Goal: Information Seeking & Learning: Check status

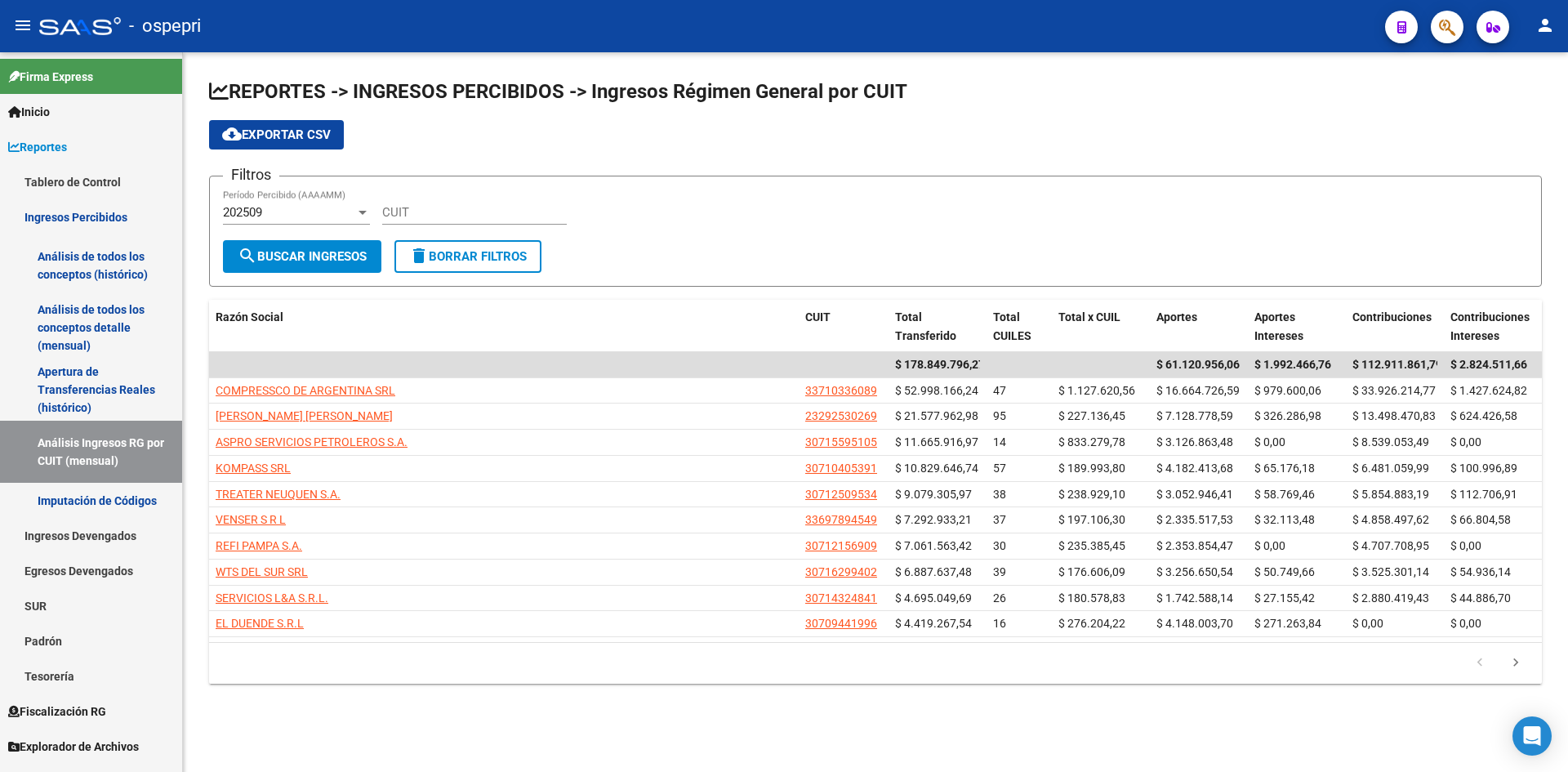
click at [484, 202] on div "CUIT" at bounding box center [475, 207] width 185 height 36
click at [456, 211] on input "CUIT" at bounding box center [475, 212] width 185 height 15
click at [456, 222] on div "CUIT" at bounding box center [475, 207] width 185 height 36
paste input "30-71228256-4"
click at [308, 250] on span "search Buscar Ingresos" at bounding box center [302, 257] width 129 height 15
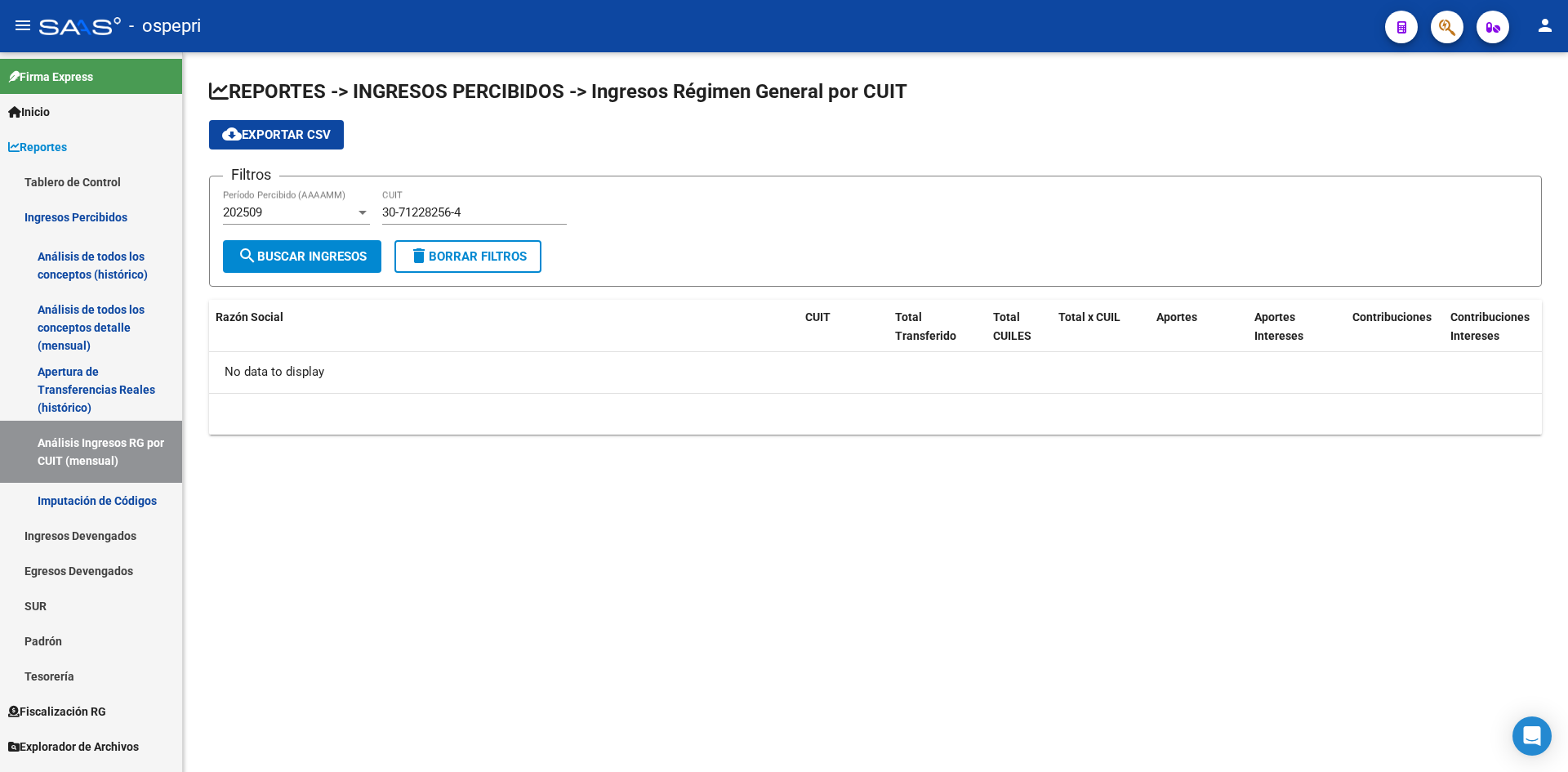
click at [345, 204] on div "202509 Período Percibido (AAAAMM)" at bounding box center [296, 207] width 147 height 36
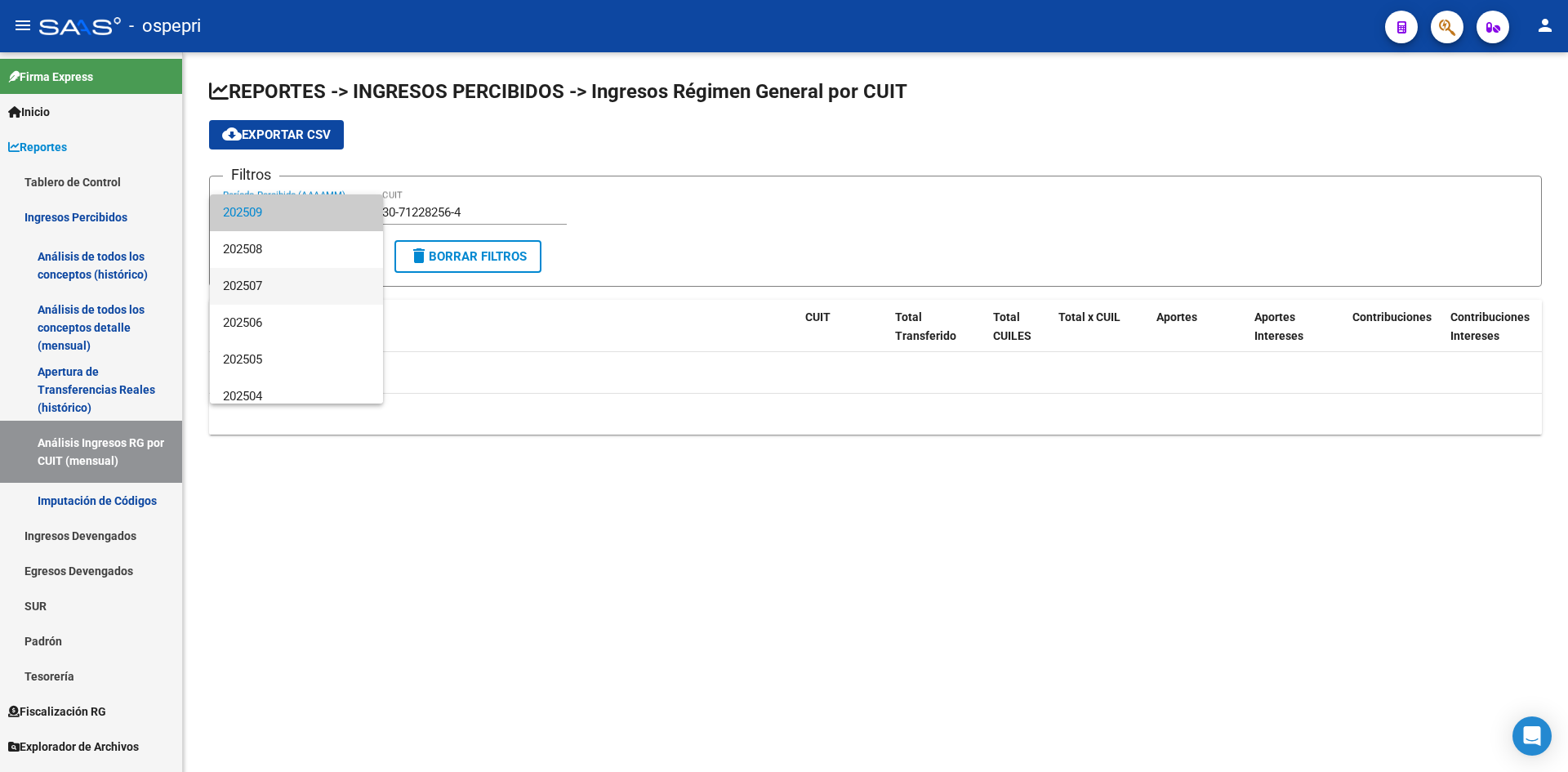
click at [302, 276] on span "202507" at bounding box center [296, 286] width 147 height 36
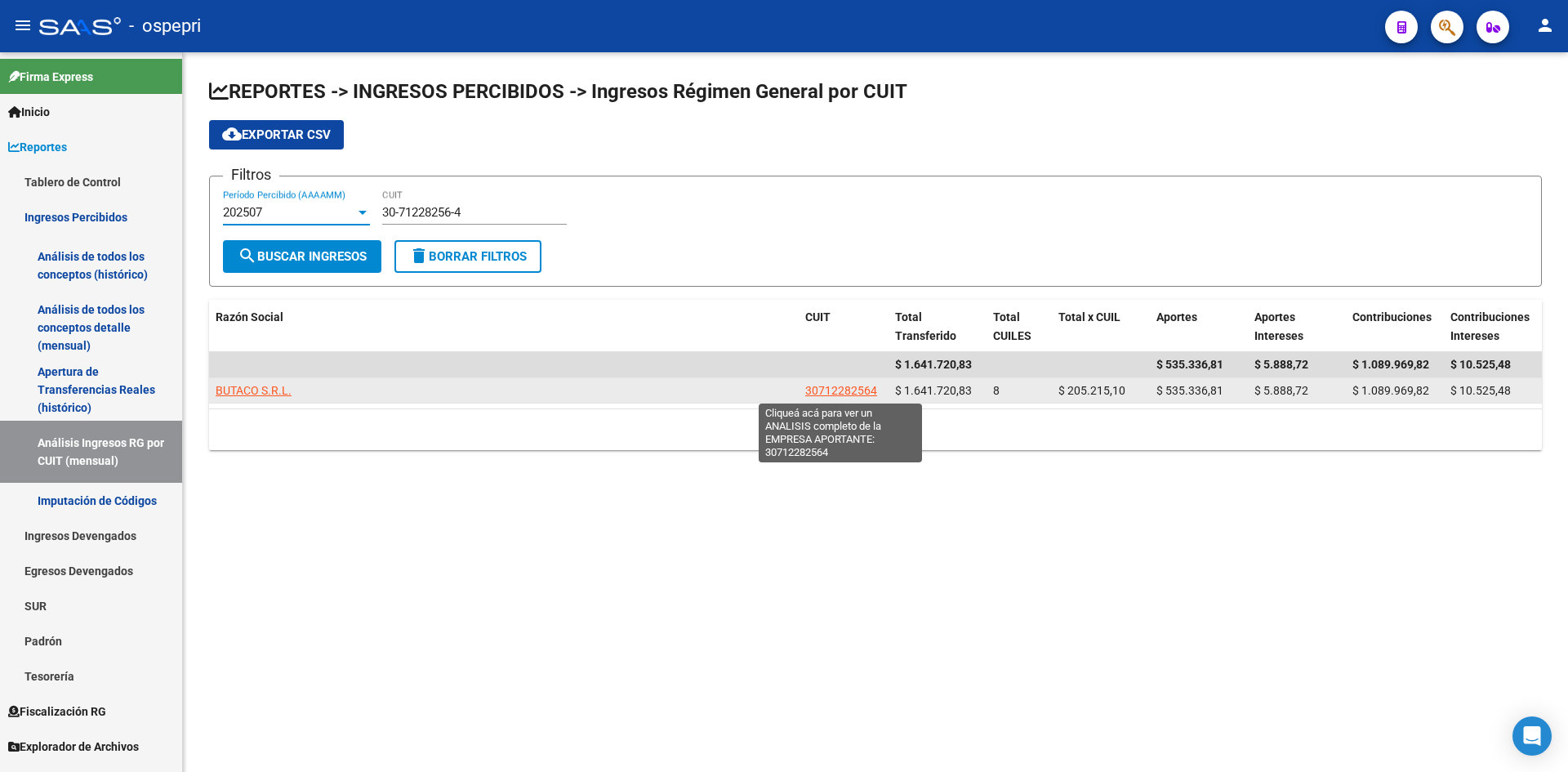
click at [866, 393] on span "30712282564" at bounding box center [841, 391] width 72 height 13
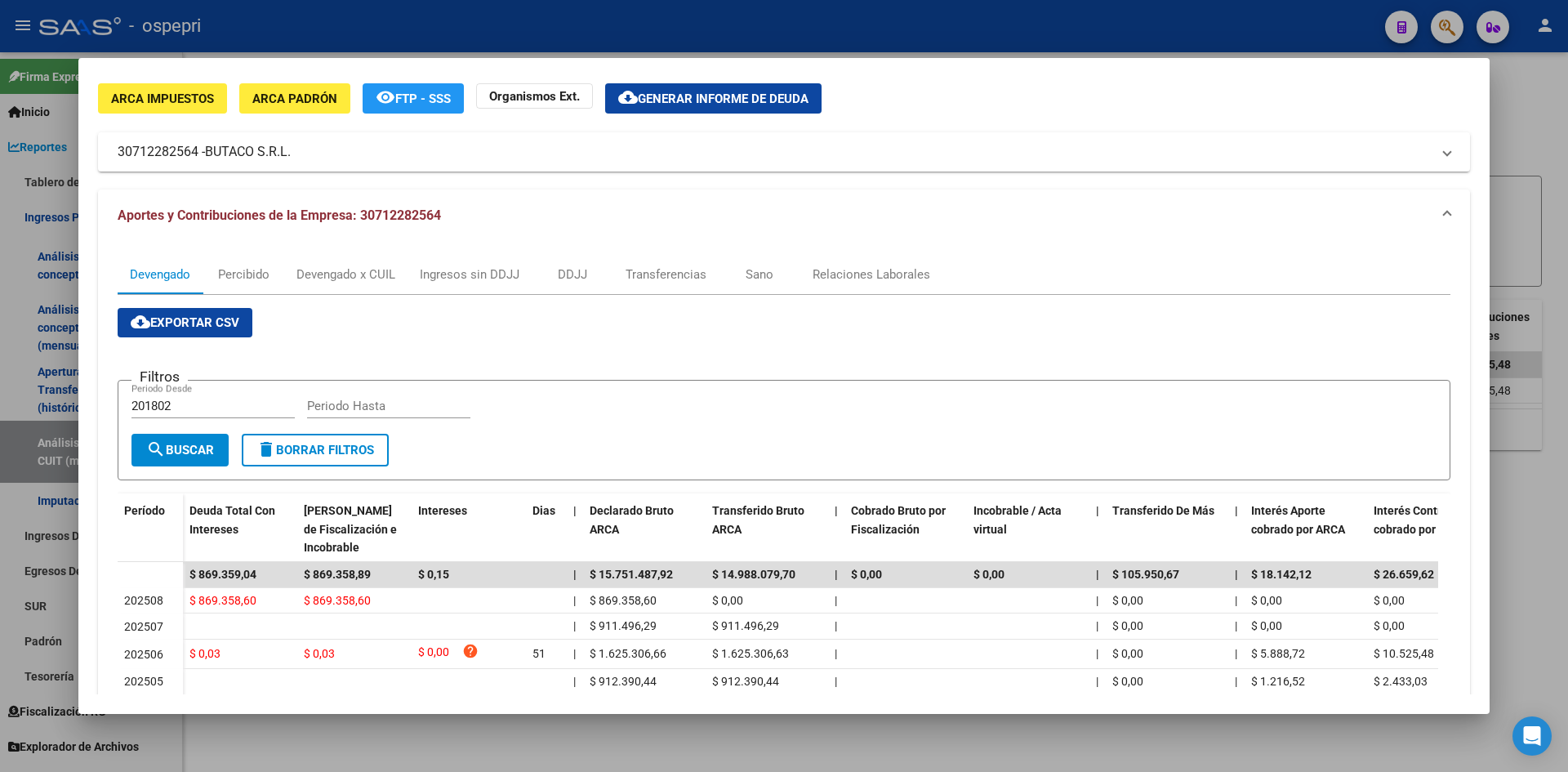
scroll to position [81, 0]
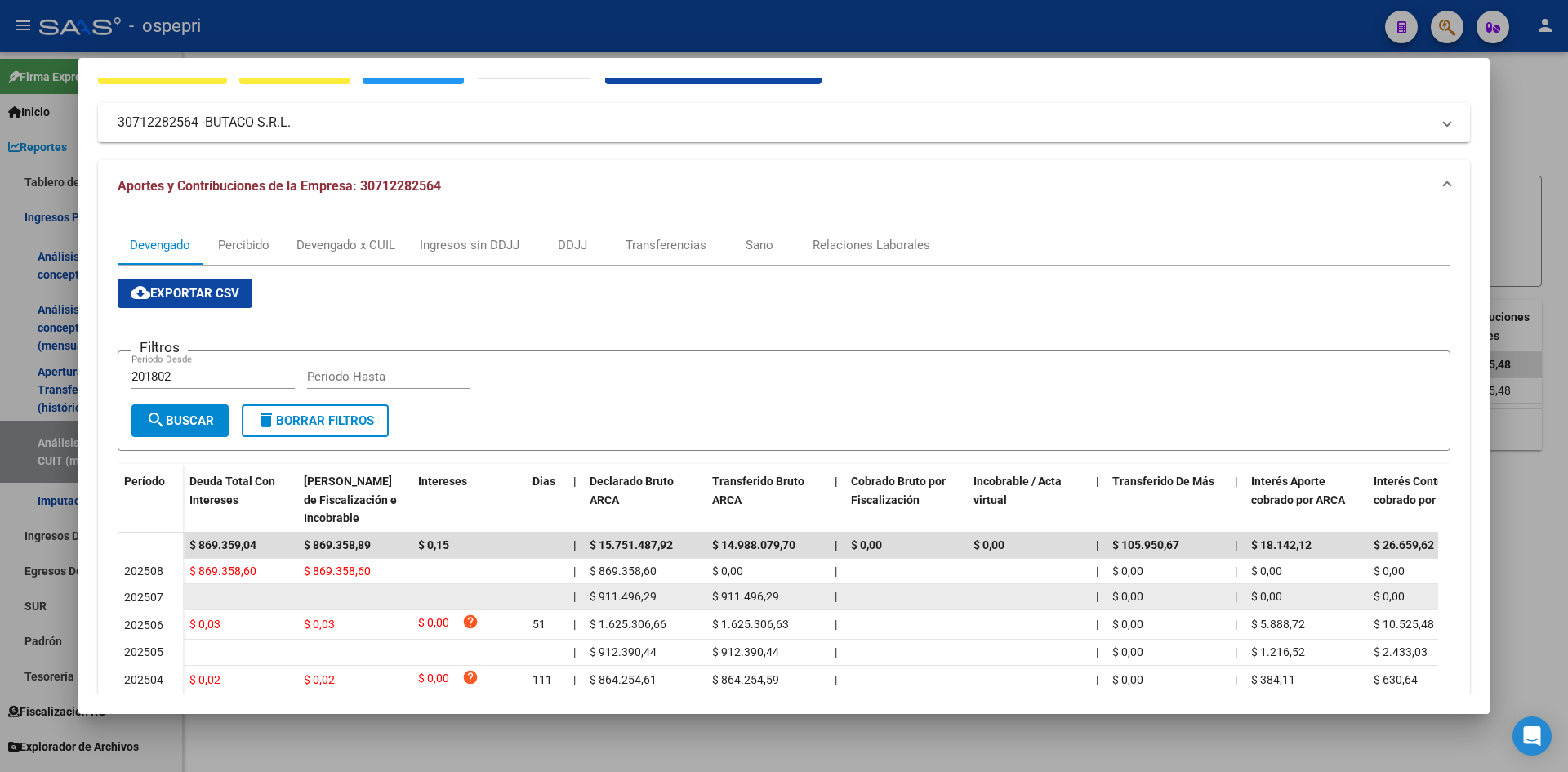
click at [1103, 596] on datatable-body-cell "|" at bounding box center [1097, 596] width 16 height 25
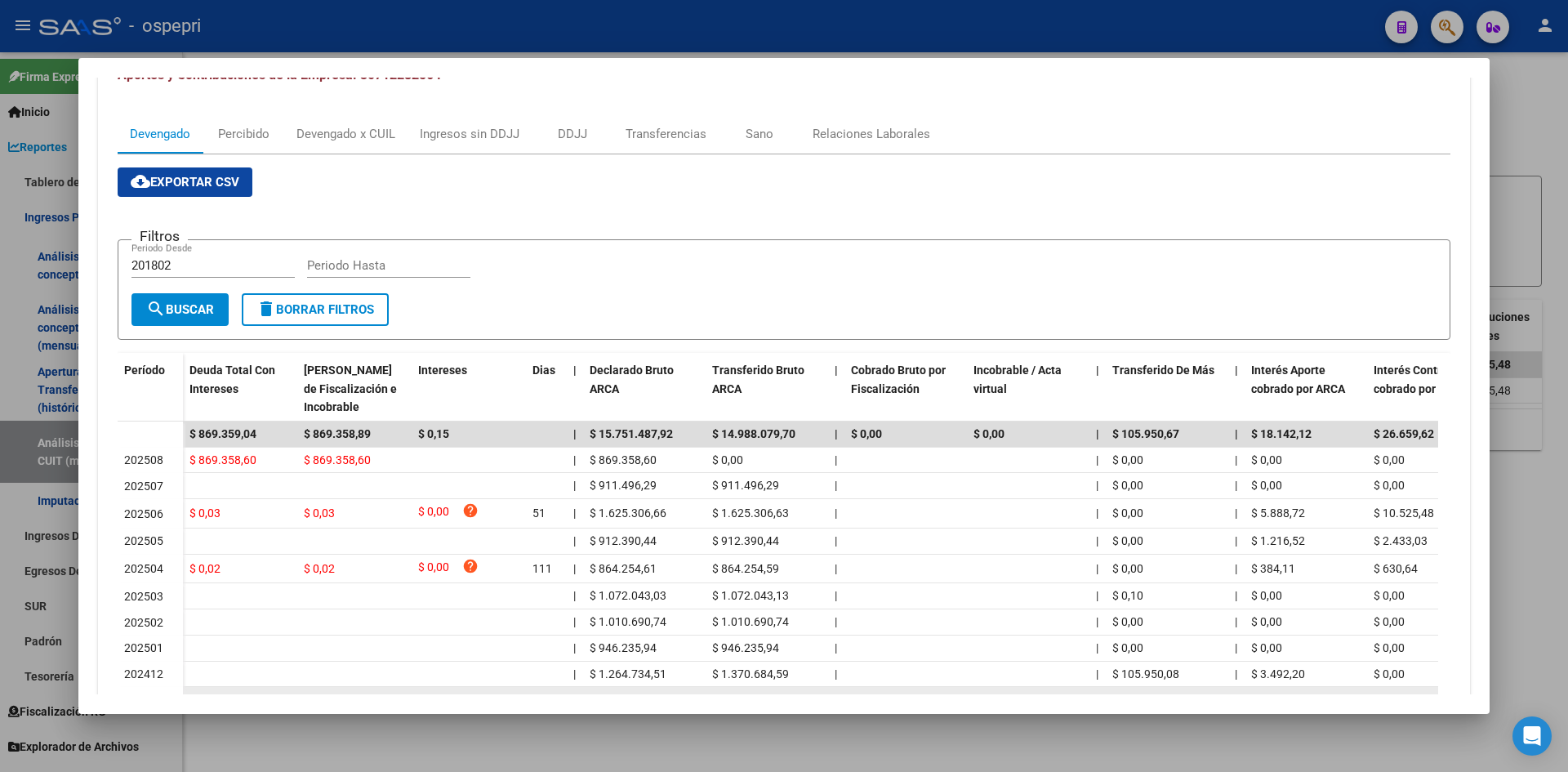
scroll to position [312, 0]
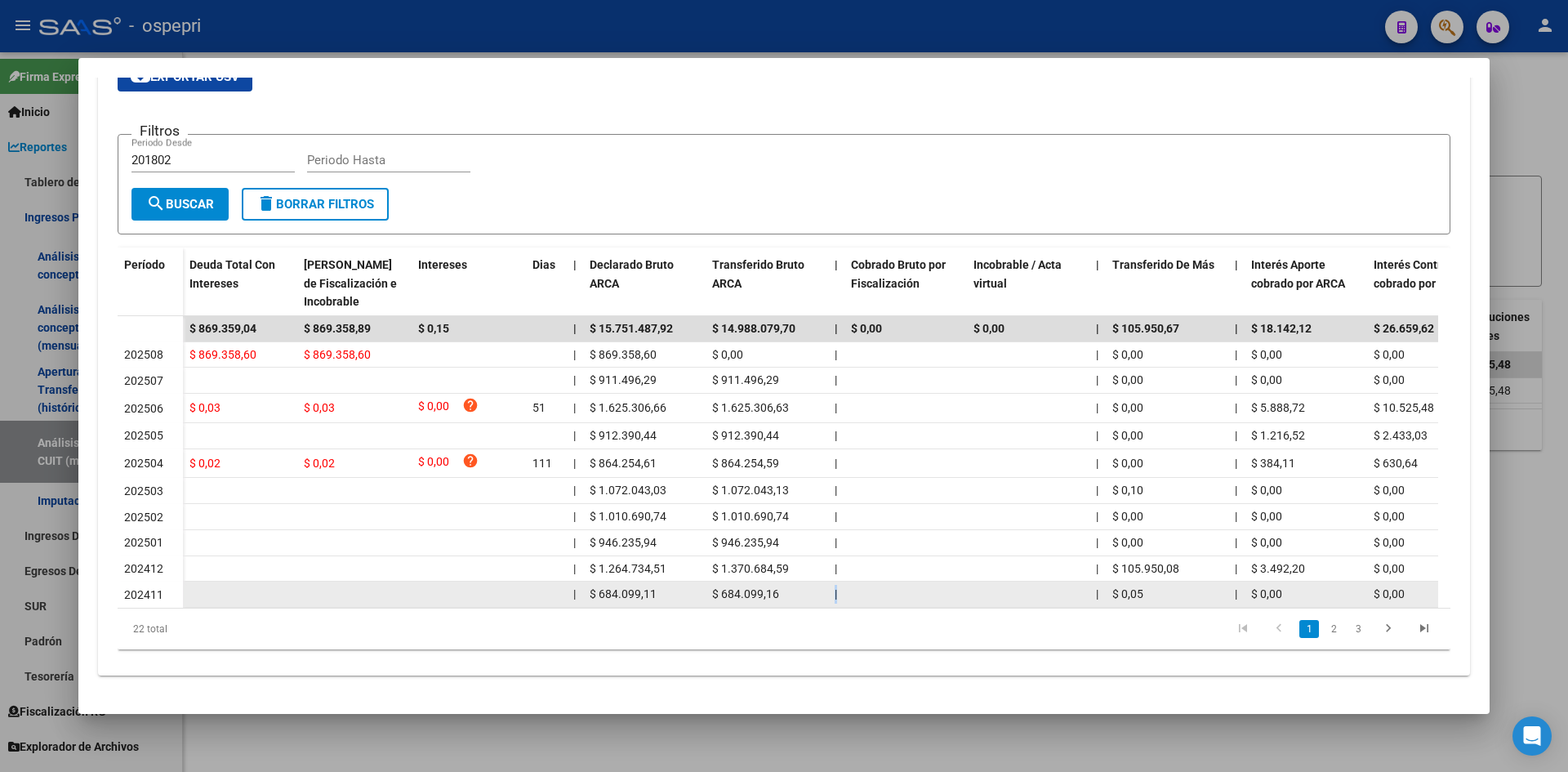
drag, startPoint x: 784, startPoint y: 594, endPoint x: 1003, endPoint y: 591, distance: 219.0
click at [1003, 591] on div "| $ 684.099,11 $ 684.099,16 | | $ 0,05 | $ 0,00 $ 0,00 | | $ 228.033,05 $ 228.0…" at bounding box center [1159, 594] width 1952 height 26
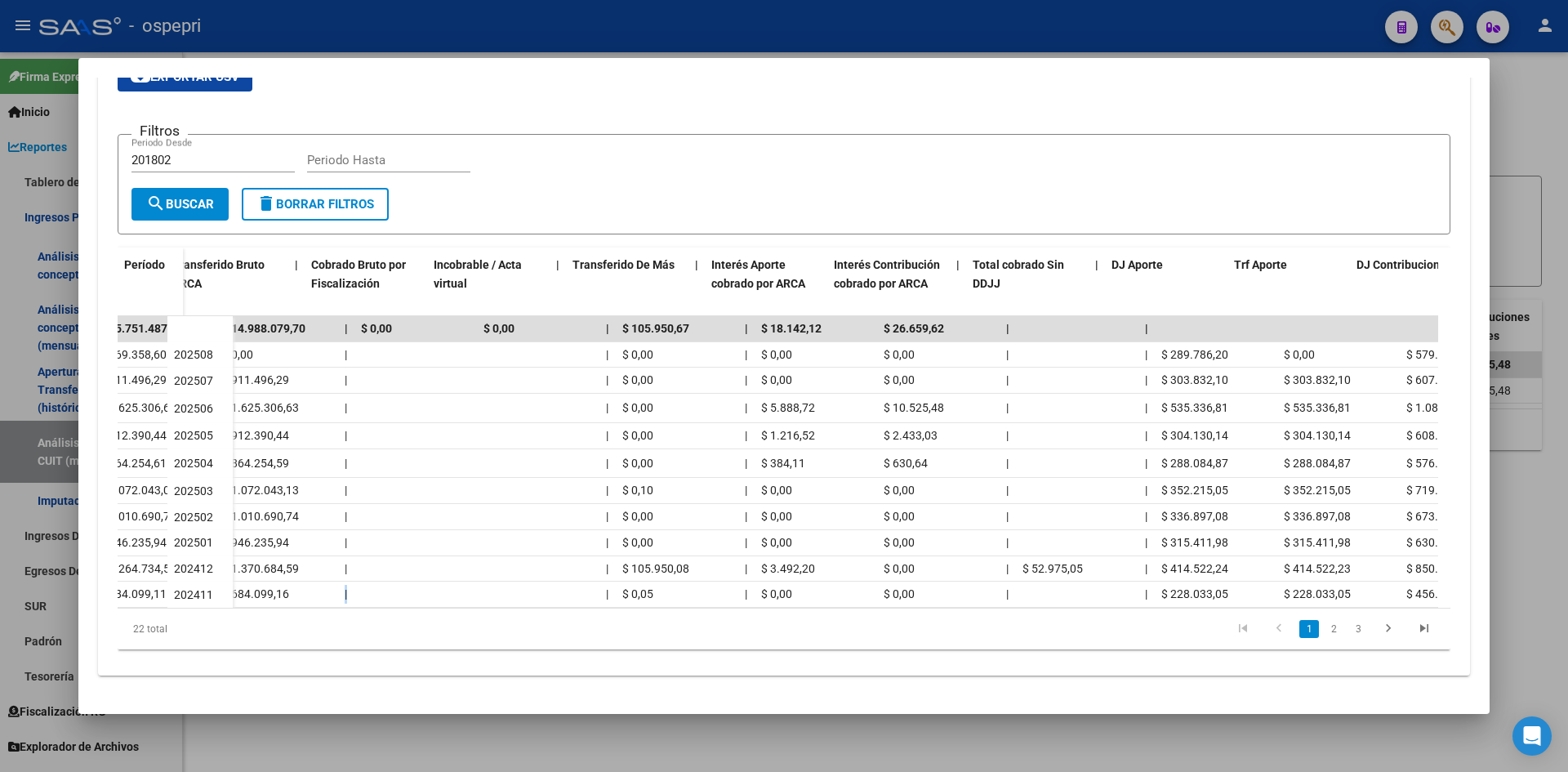
scroll to position [0, 697]
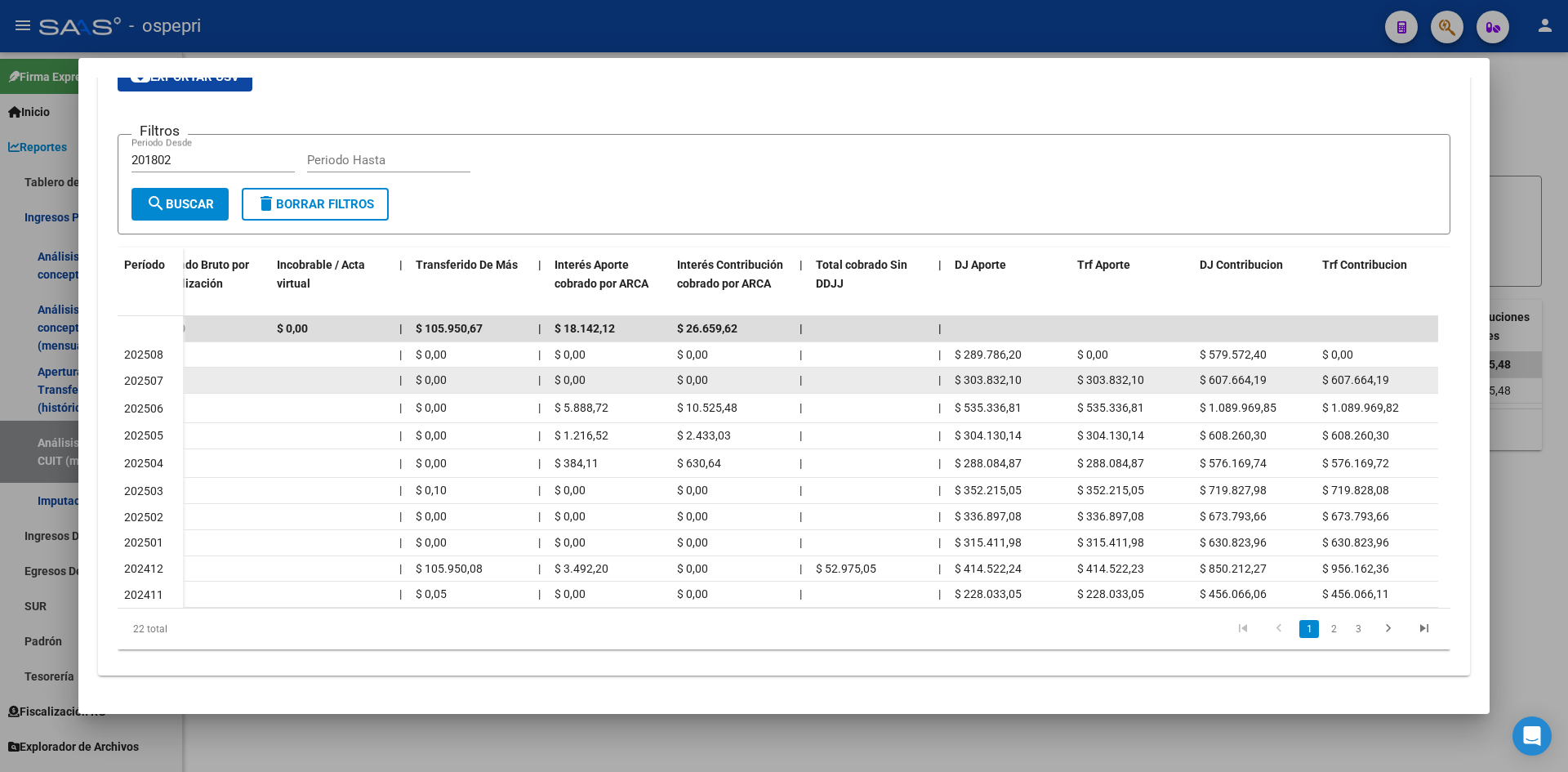
click at [549, 367] on datatable-body-cell "$ 0,00" at bounding box center [609, 379] width 122 height 25
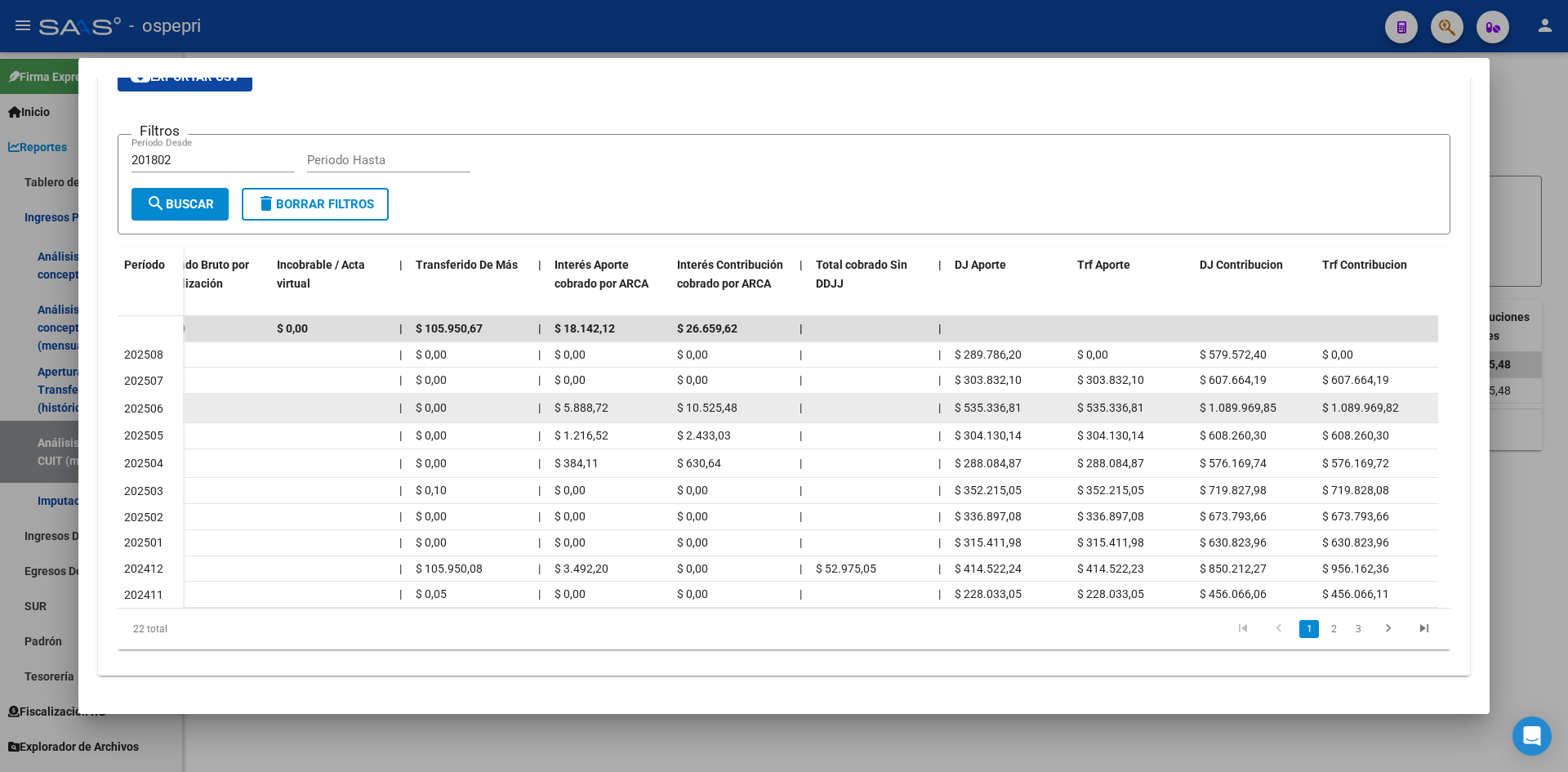
click at [634, 399] on div "$ 5.888,72" at bounding box center [609, 408] width 109 height 19
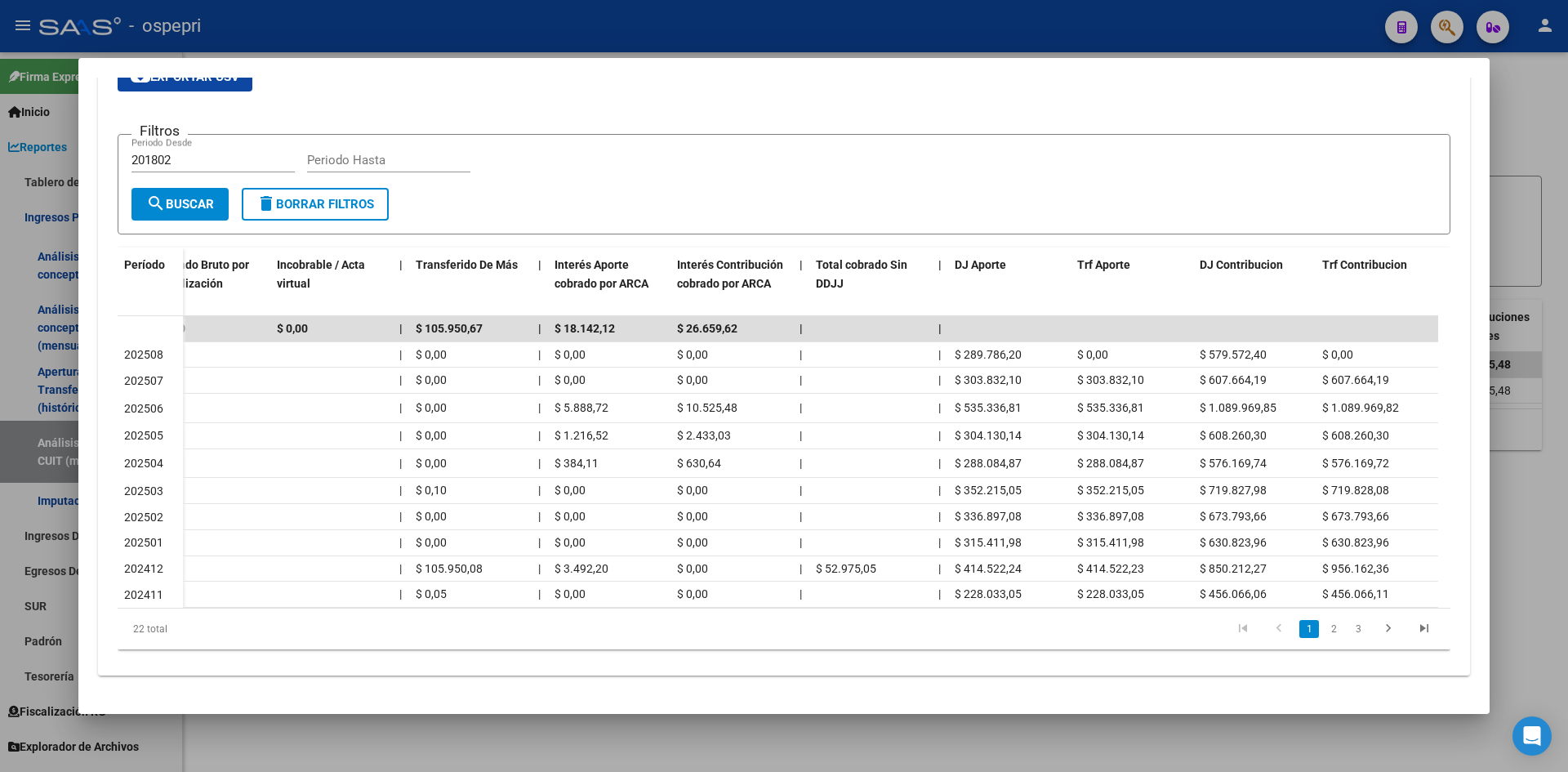
click at [1549, 536] on div at bounding box center [784, 386] width 1568 height 772
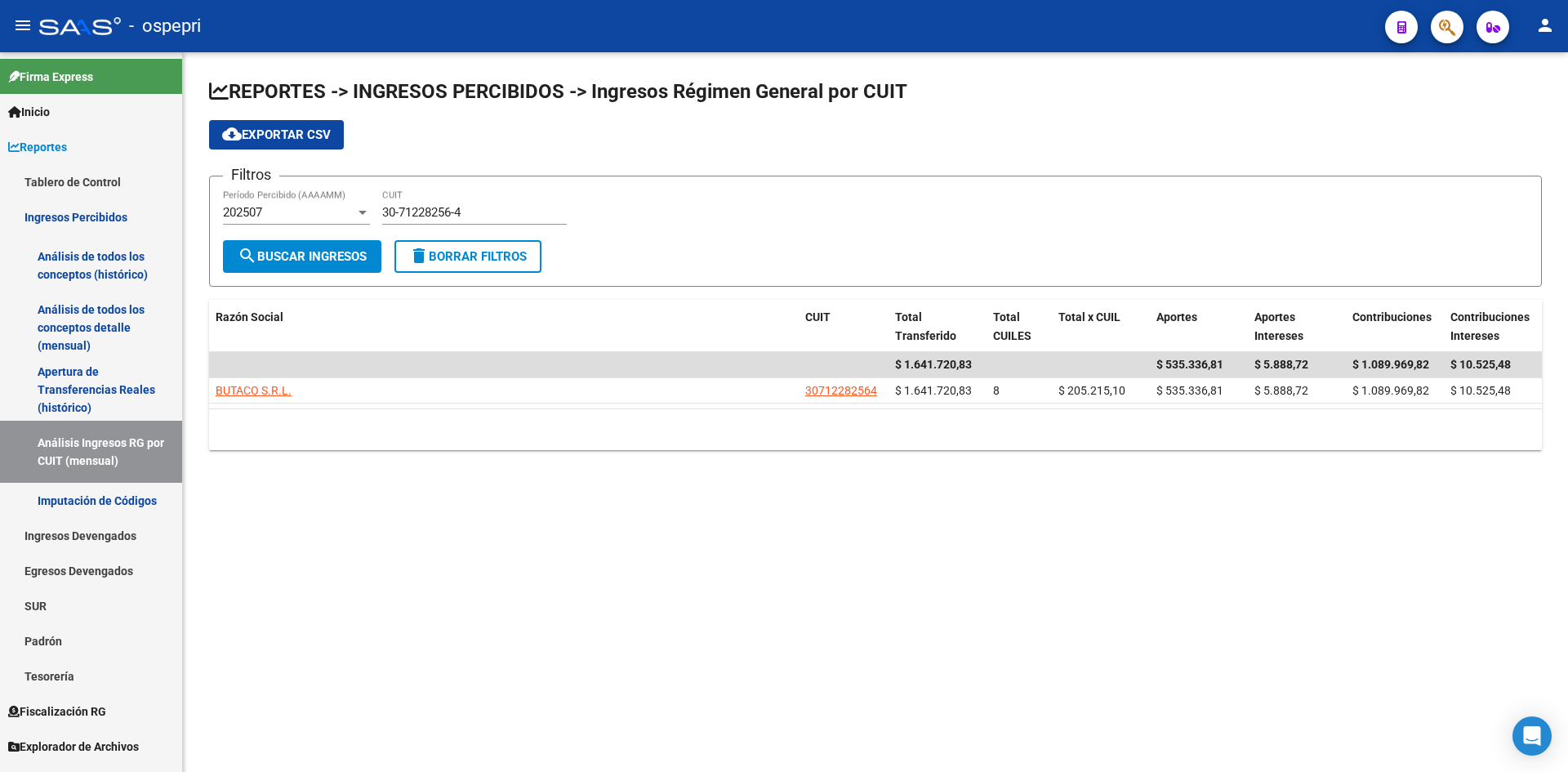
click at [484, 213] on input "30-71228256-4" at bounding box center [475, 212] width 185 height 15
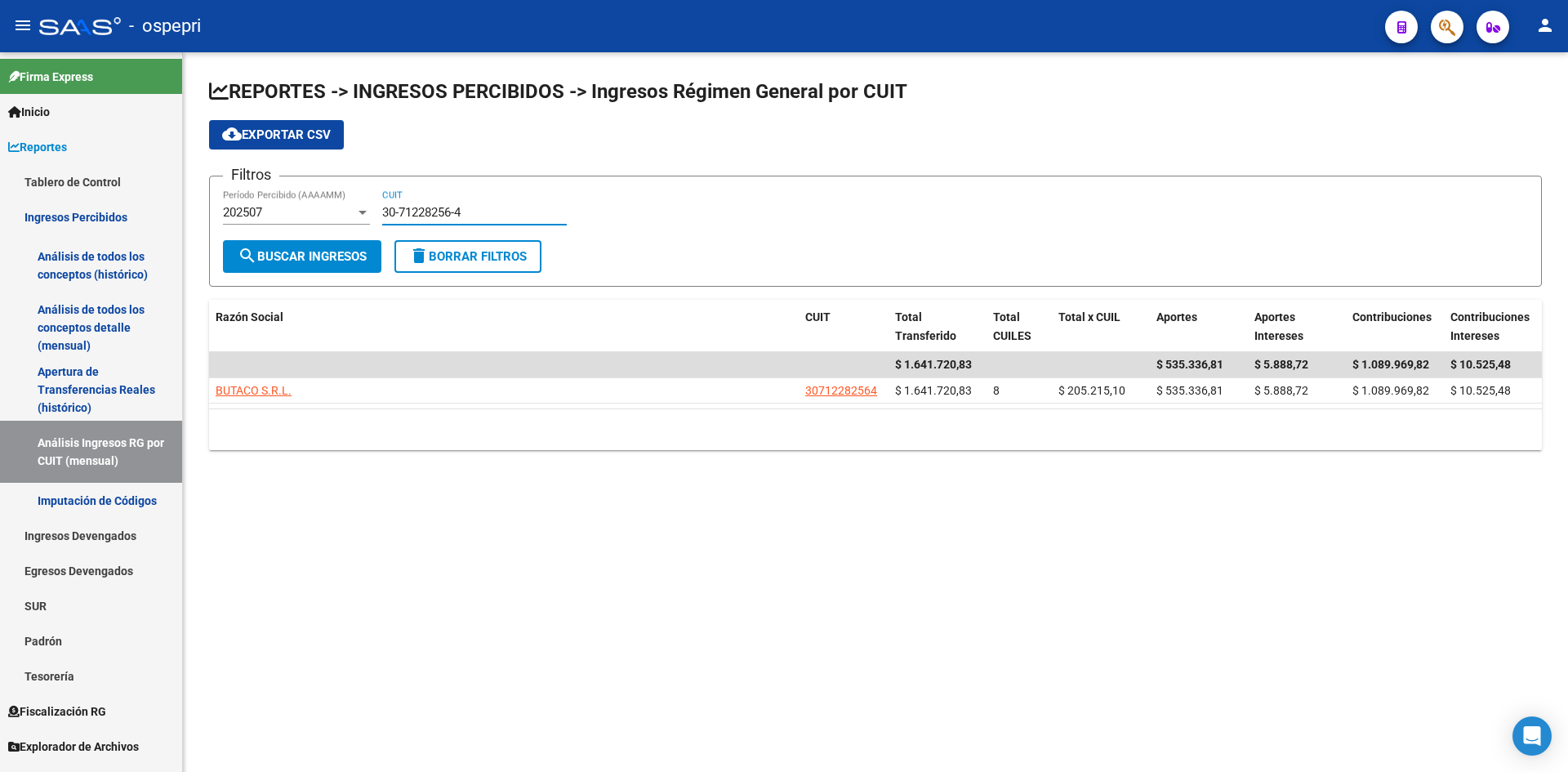
paste input "189374-8"
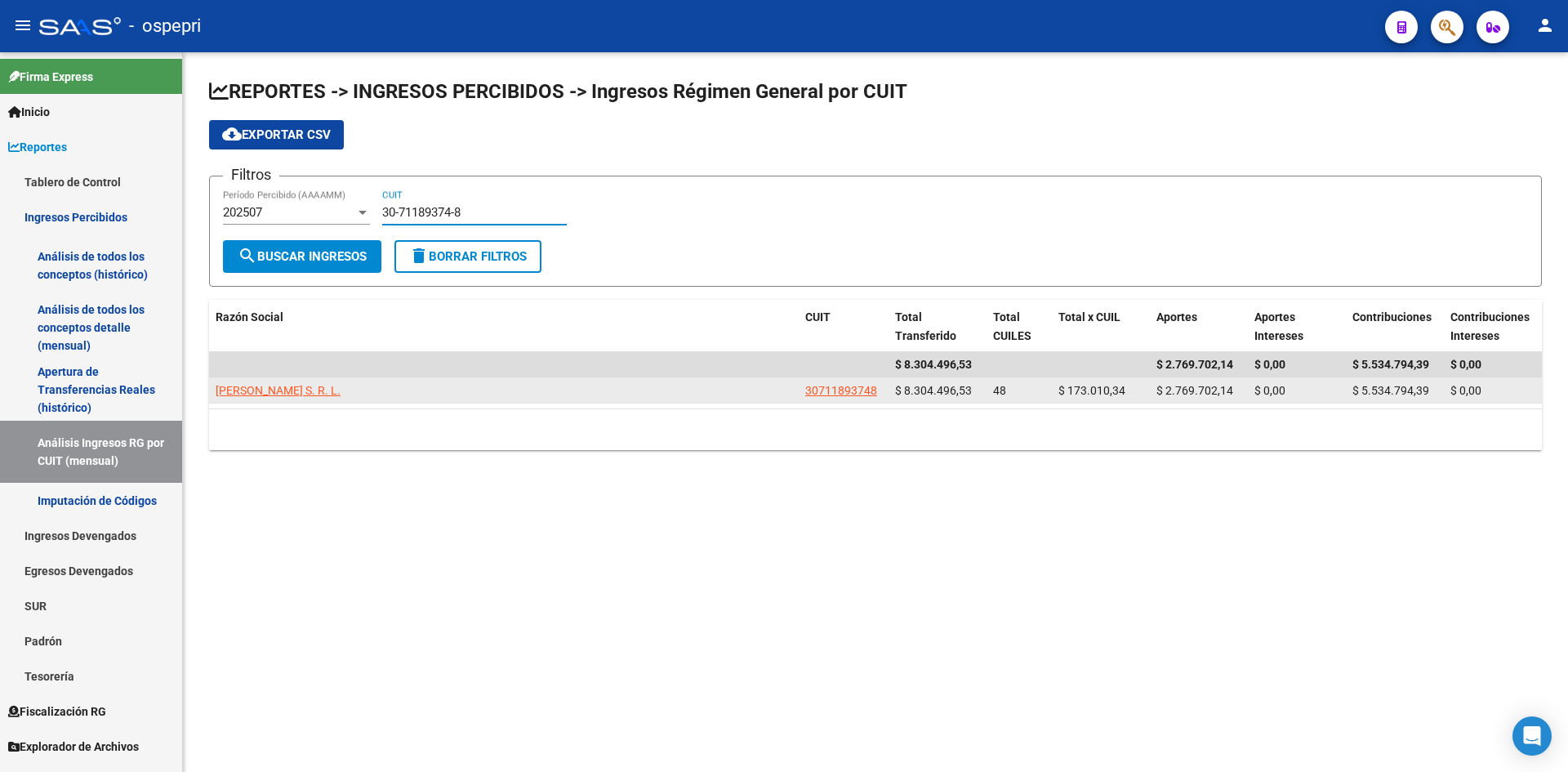
type input "30-71189374-8"
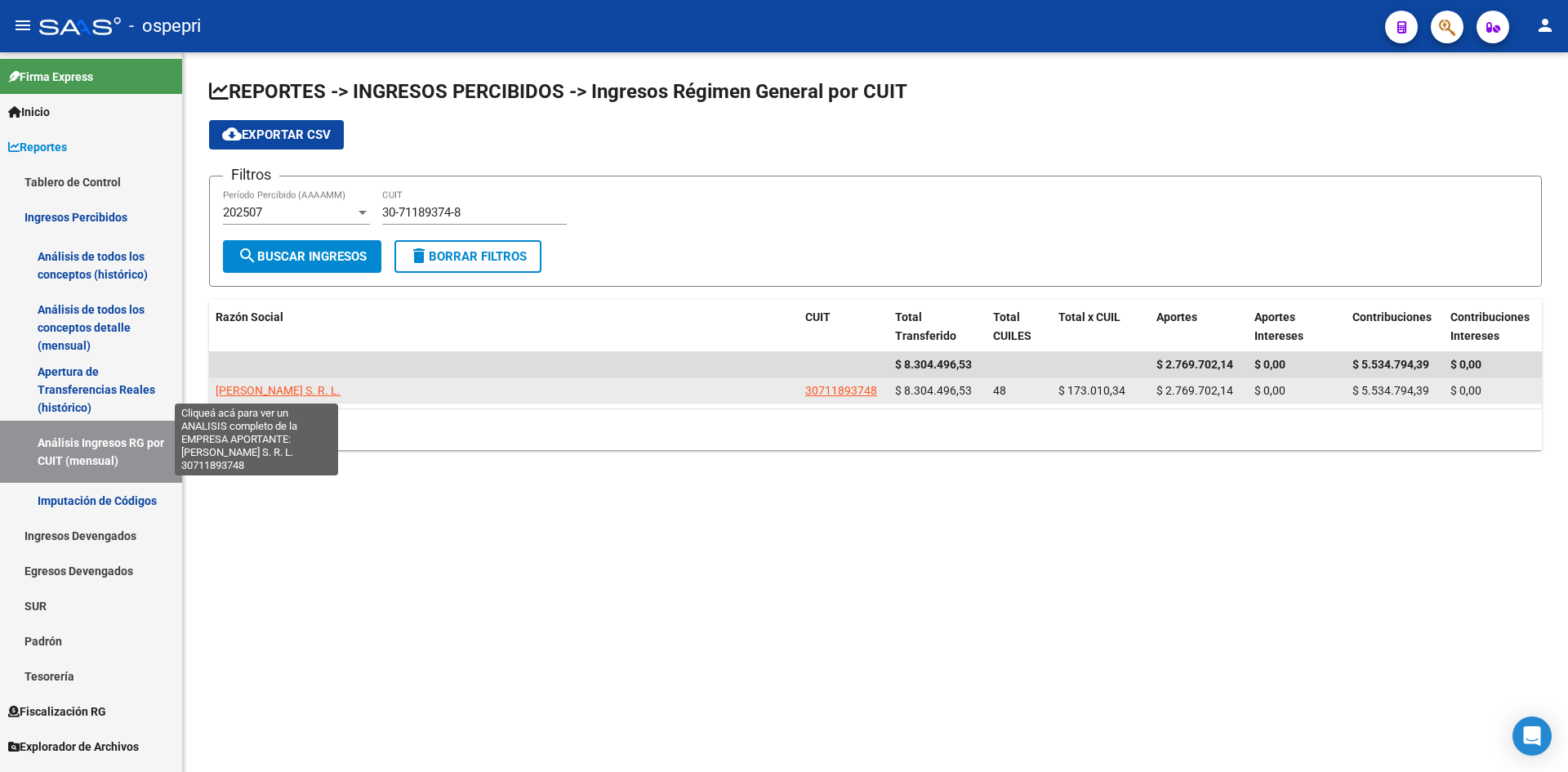
click at [248, 393] on span "[PERSON_NAME] S. R. L." at bounding box center [278, 391] width 125 height 13
type textarea "30711893748"
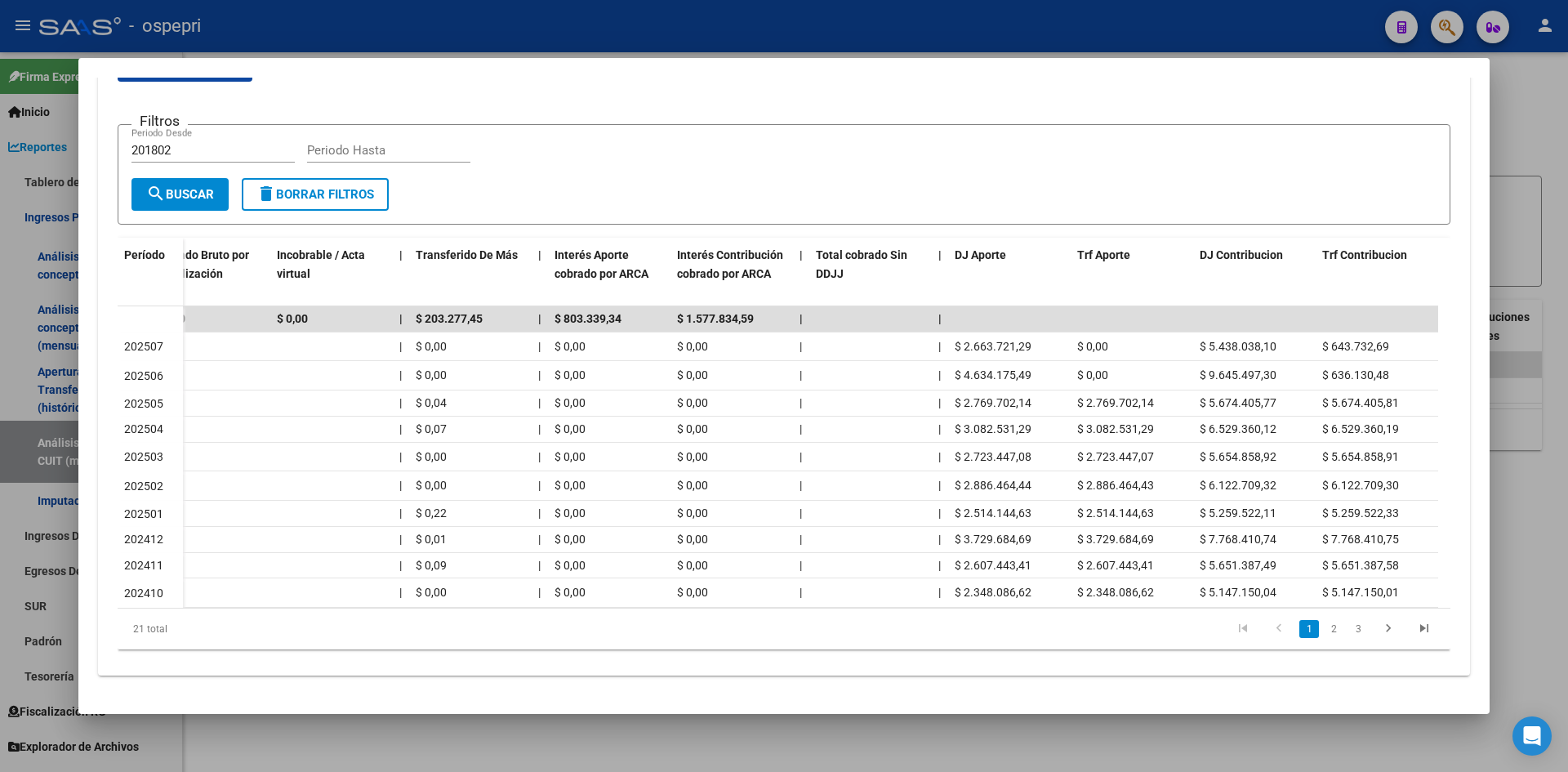
drag, startPoint x: 1178, startPoint y: 615, endPoint x: 1145, endPoint y: 614, distance: 33.0
click at [1146, 614] on div "21 total 1 2 3" at bounding box center [784, 629] width 1333 height 41
click at [1528, 164] on div at bounding box center [784, 386] width 1568 height 772
